Goal: Navigation & Orientation: Find specific page/section

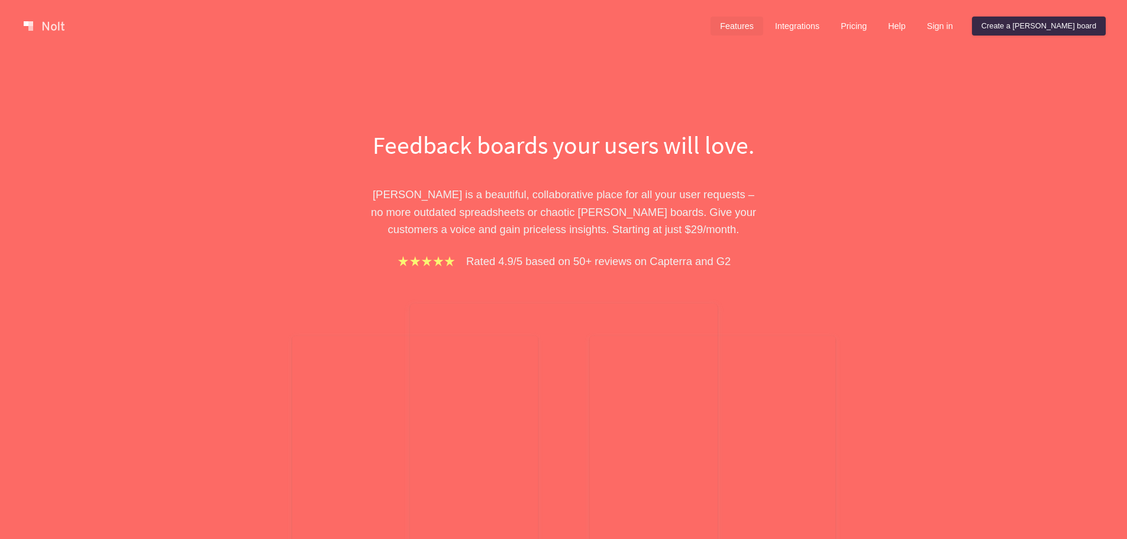
click at [763, 17] on link "Features" at bounding box center [737, 26] width 53 height 19
click at [763, 30] on link "Features" at bounding box center [737, 26] width 53 height 19
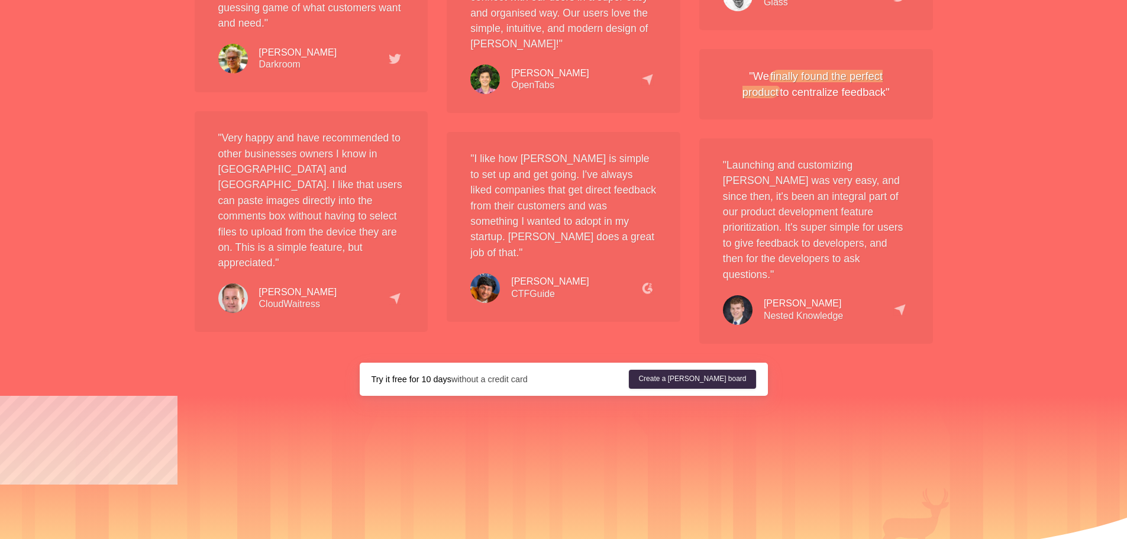
scroll to position [1974, 0]
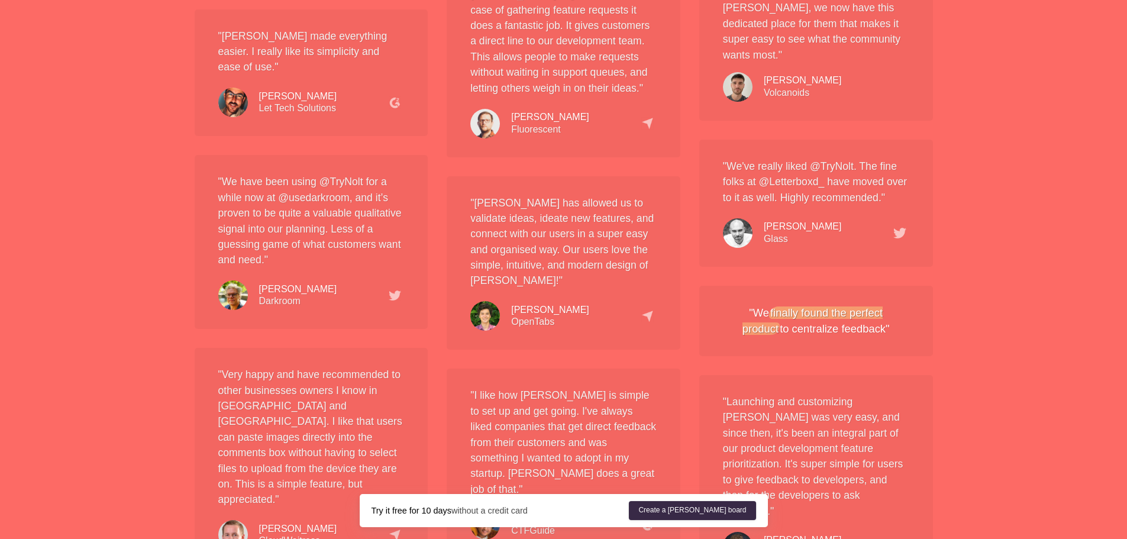
drag, startPoint x: 1125, startPoint y: 419, endPoint x: 1125, endPoint y: 432, distance: 13.0
click at [736, 508] on link "Create a [PERSON_NAME] board" at bounding box center [692, 510] width 127 height 19
click at [683, 514] on link "Create a [PERSON_NAME] board" at bounding box center [692, 510] width 127 height 19
click at [692, 512] on link "Create a [PERSON_NAME] board" at bounding box center [692, 510] width 127 height 19
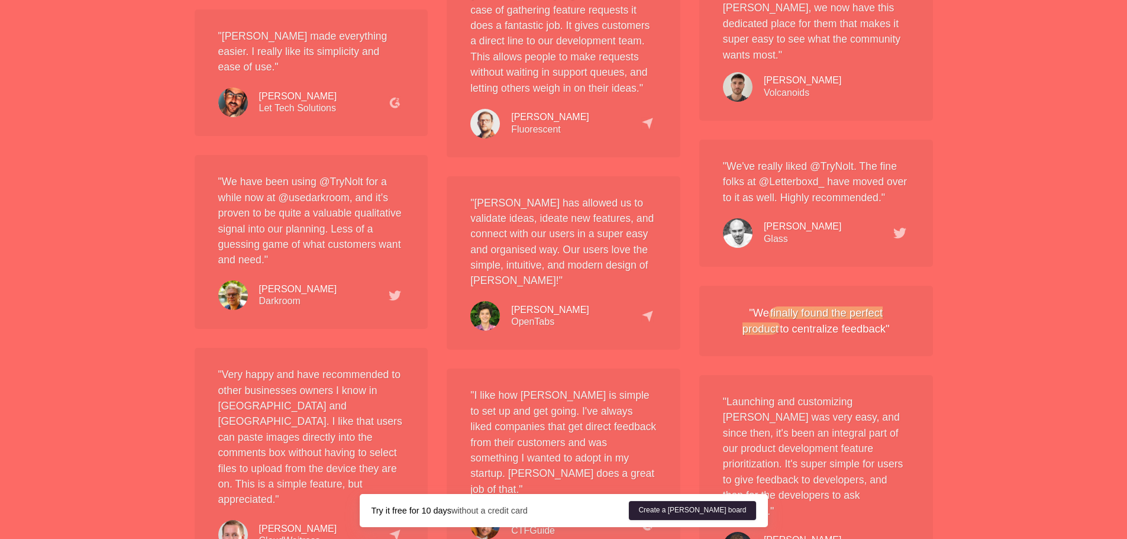
click at [692, 512] on link "Create a [PERSON_NAME] board" at bounding box center [692, 510] width 127 height 19
click at [693, 512] on link "Create a [PERSON_NAME] board" at bounding box center [692, 510] width 127 height 19
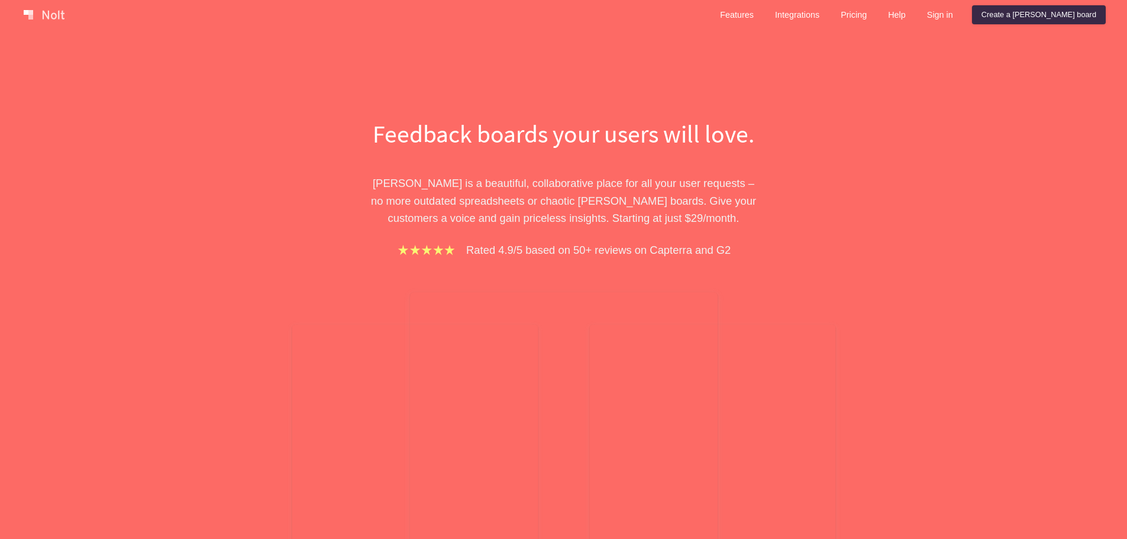
scroll to position [0, 0]
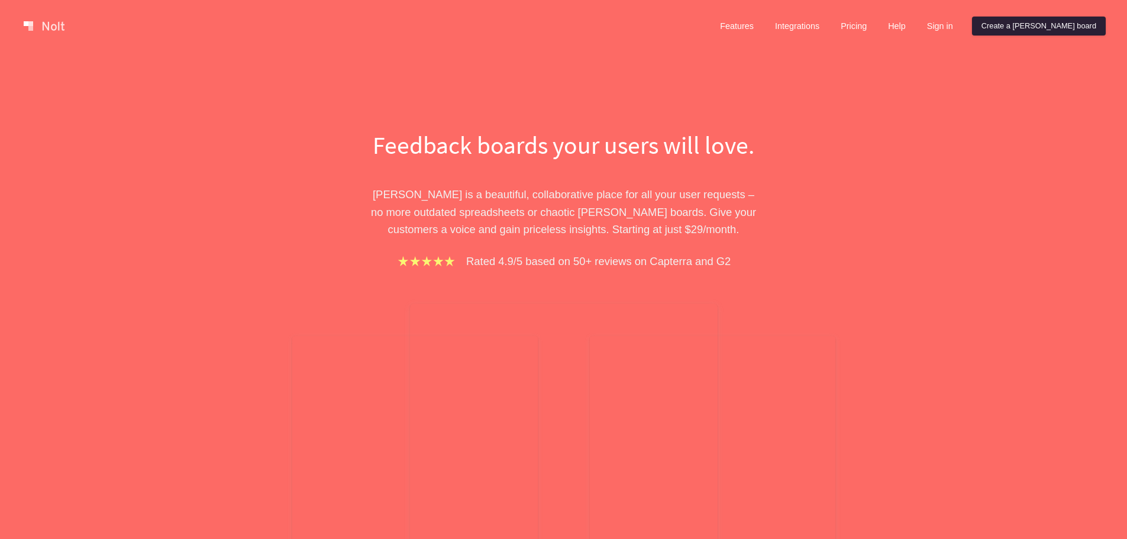
click at [1070, 28] on link "Create a [PERSON_NAME] board" at bounding box center [1039, 26] width 134 height 19
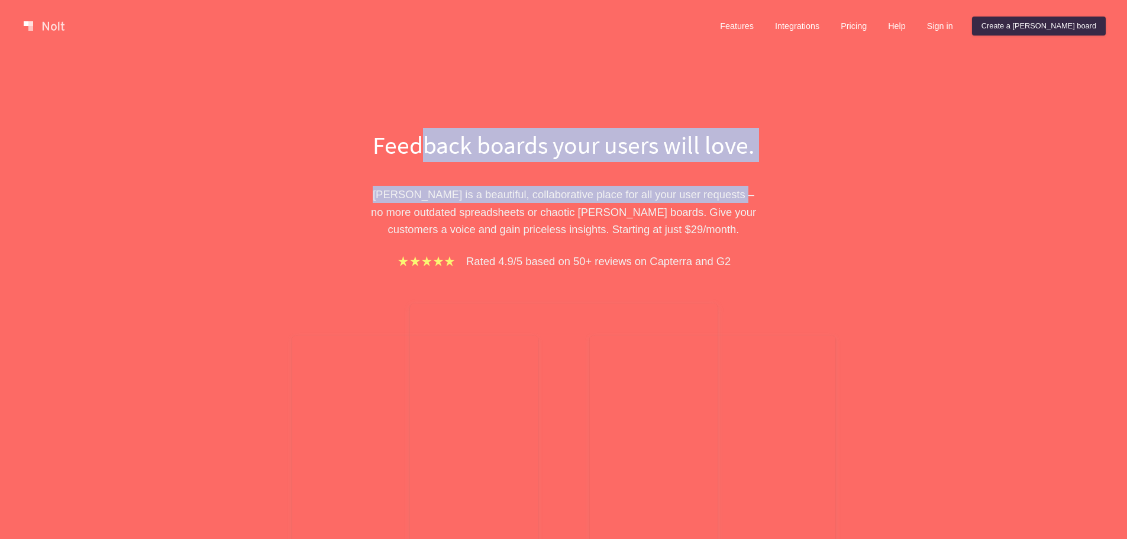
drag, startPoint x: 824, startPoint y: 173, endPoint x: 379, endPoint y: 111, distance: 449.3
click at [389, 111] on div "Feedback boards your users will love. [PERSON_NAME] is a beautiful, collaborati…" at bounding box center [563, 386] width 1127 height 668
click at [382, 115] on div "Feedback boards your users will love. [PERSON_NAME] is a beautiful, collaborati…" at bounding box center [563, 386] width 1127 height 668
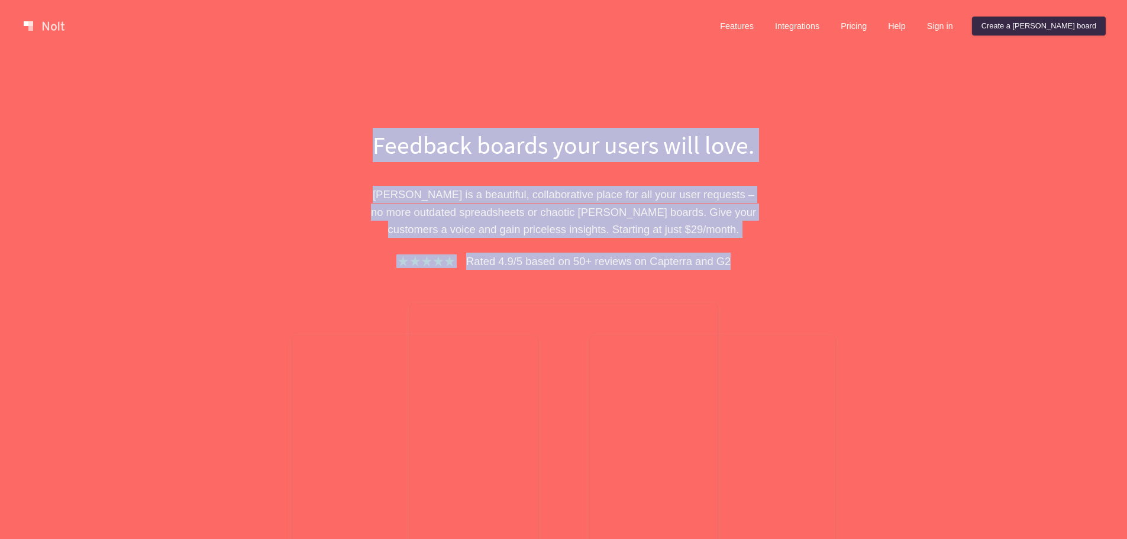
drag, startPoint x: 357, startPoint y: 137, endPoint x: 792, endPoint y: 304, distance: 465.5
click at [787, 296] on div "Feedback boards your users will love. [PERSON_NAME] is a beautiful, collaborati…" at bounding box center [564, 416] width 532 height 577
click at [792, 304] on div "Feedback boards your users will love. [PERSON_NAME] is a beautiful, collaborati…" at bounding box center [564, 416] width 532 height 577
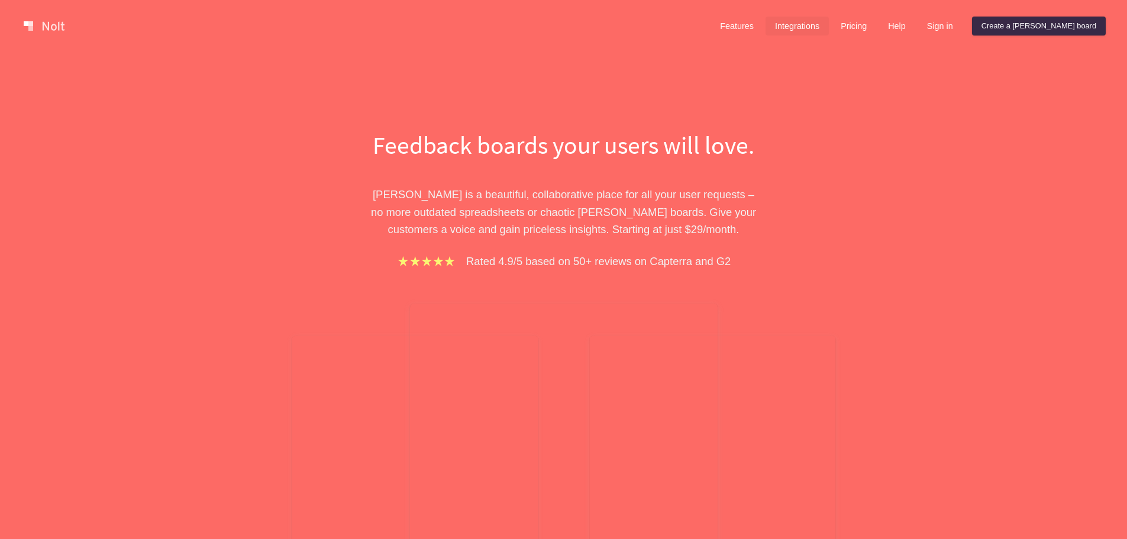
click at [829, 22] on link "Integrations" at bounding box center [797, 26] width 63 height 19
click at [829, 25] on link "Integrations" at bounding box center [797, 26] width 63 height 19
click at [829, 27] on link "Integrations" at bounding box center [797, 26] width 63 height 19
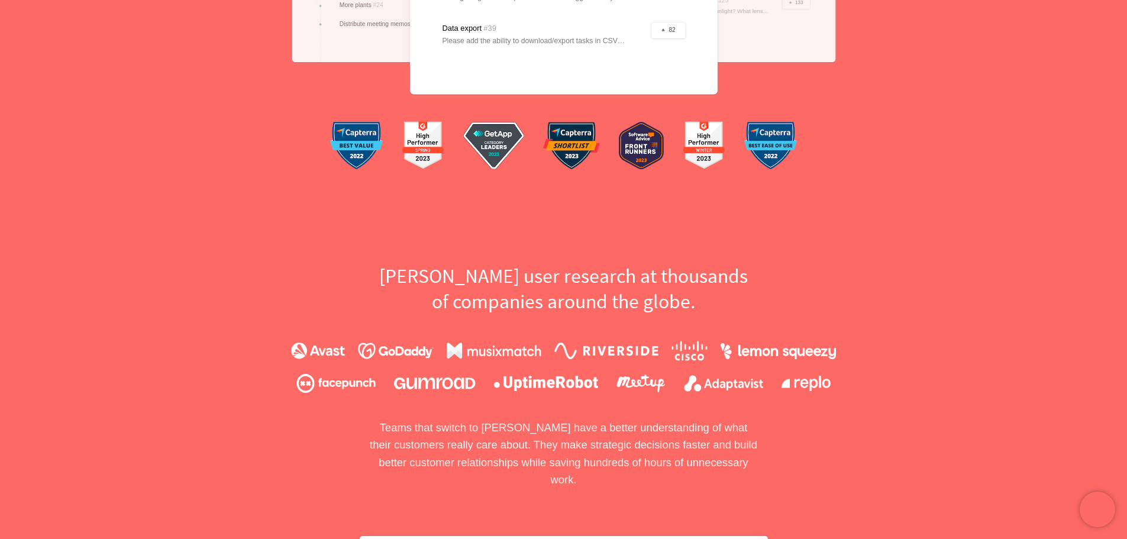
scroll to position [769, 0]
